Goal: Task Accomplishment & Management: Complete application form

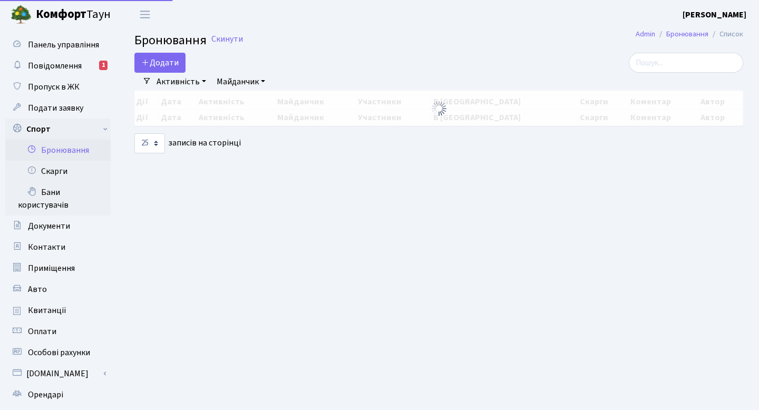
select select "25"
click at [162, 64] on button "Додати" at bounding box center [159, 63] width 51 height 20
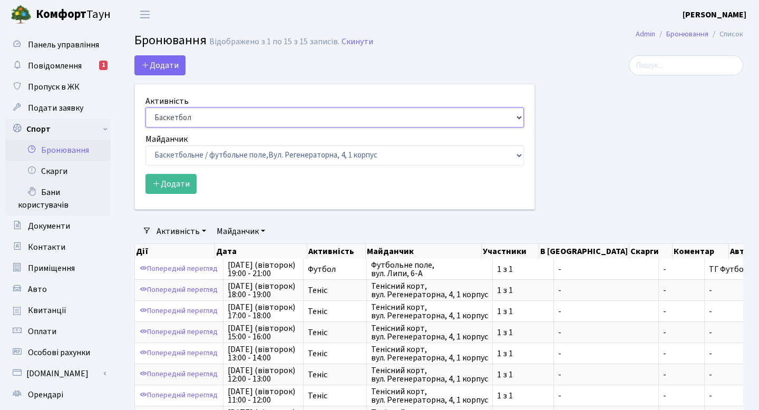
click at [192, 117] on select "Баскетбол Волейбол Йога Катання на роликах Настільний теніс [PERSON_NAME] Фітнес" at bounding box center [334, 117] width 378 height 20
select select "1"
click at [145, 107] on select "Баскетбол Волейбол Йога Катання на роликах Настільний теніс [PERSON_NAME] Фітнес" at bounding box center [334, 117] width 378 height 20
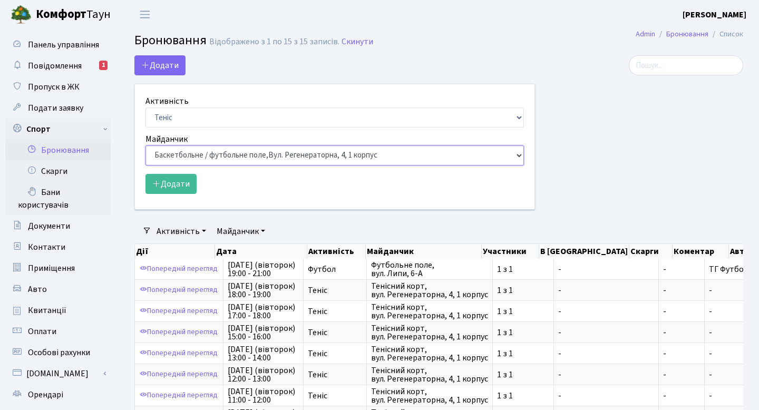
click at [198, 159] on select "Баскетбольне / футбольне поле, [GEOGRAPHIC_DATA]. [STREET_ADDRESS]. [STREET_ADD…" at bounding box center [334, 155] width 378 height 20
select select "1"
click at [145, 145] on select "Баскетбольне / футбольне поле, [GEOGRAPHIC_DATA]. [STREET_ADDRESS]. [STREET_ADD…" at bounding box center [334, 155] width 378 height 20
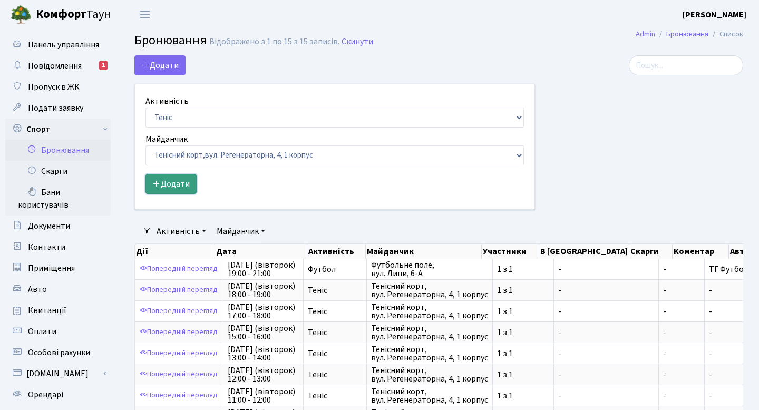
click at [180, 185] on button "Додати" at bounding box center [170, 184] width 51 height 20
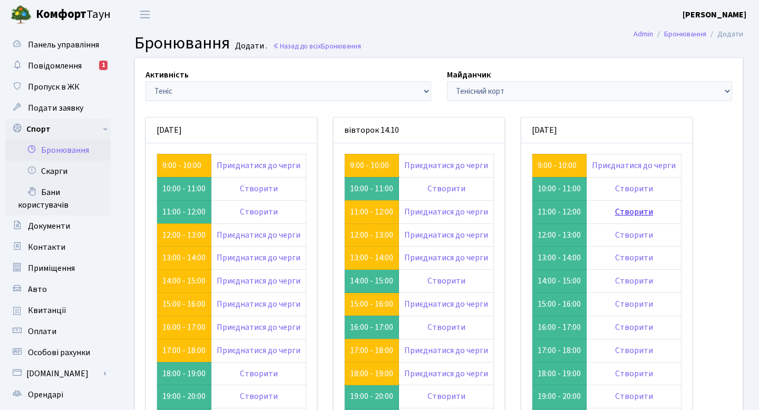
click at [625, 211] on link "Створити" at bounding box center [634, 212] width 38 height 12
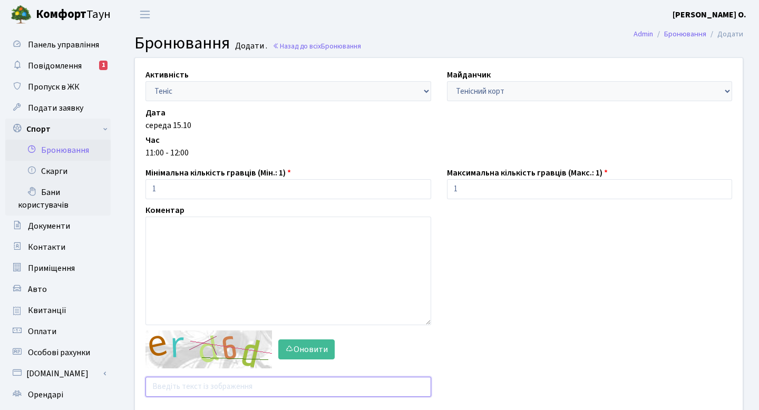
click at [216, 390] on input "text" at bounding box center [288, 387] width 286 height 20
type input "q9tdq"
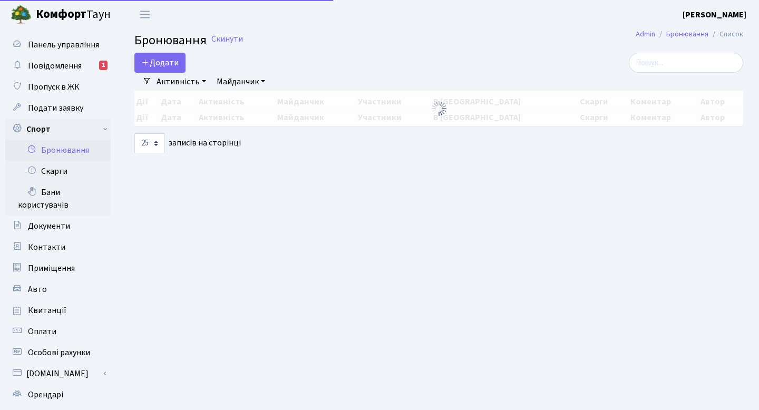
select select "25"
